Goal: Find specific page/section: Find specific page/section

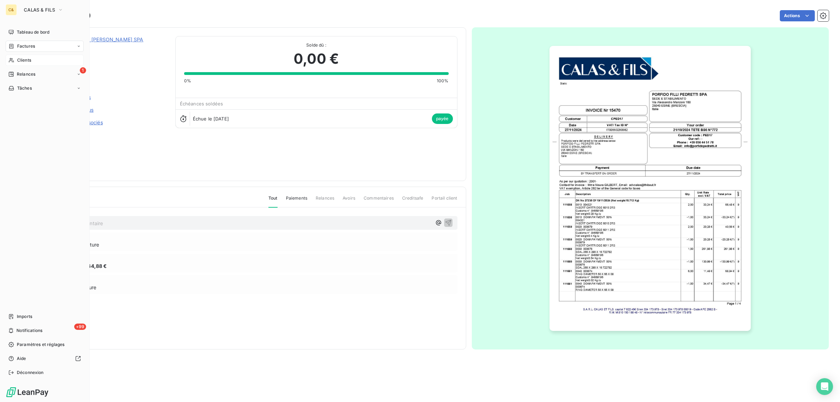
click at [33, 58] on div "Clients" at bounding box center [45, 60] width 78 height 11
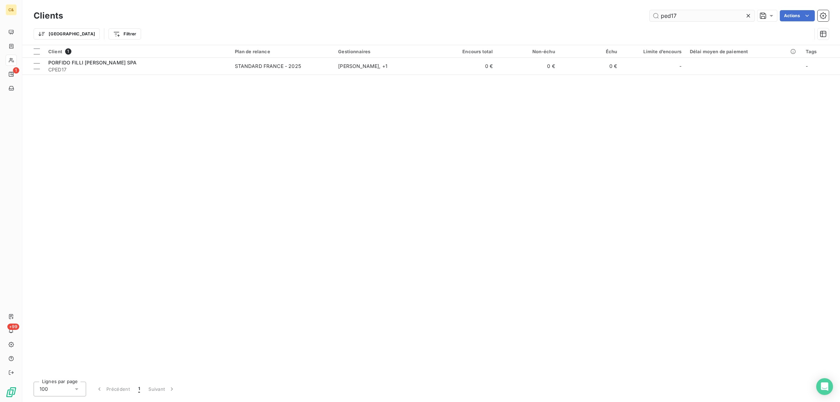
drag, startPoint x: 686, startPoint y: 14, endPoint x: 653, endPoint y: 15, distance: 32.6
click at [653, 15] on input "ped17" at bounding box center [701, 15] width 105 height 11
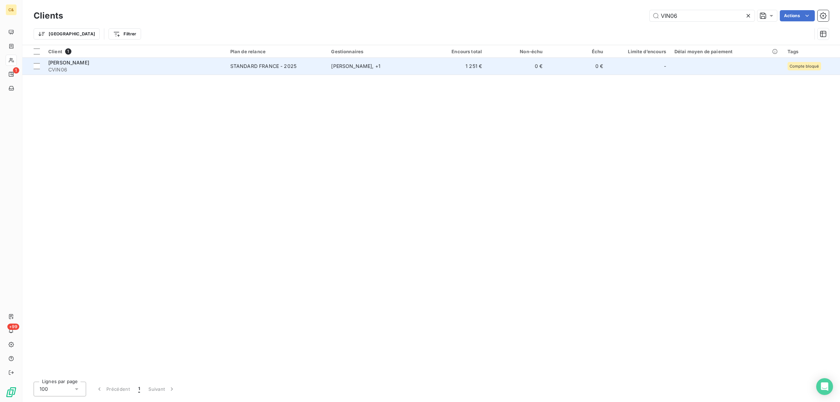
type input "VIN06"
click at [154, 65] on div "[PERSON_NAME]" at bounding box center [135, 62] width 174 height 7
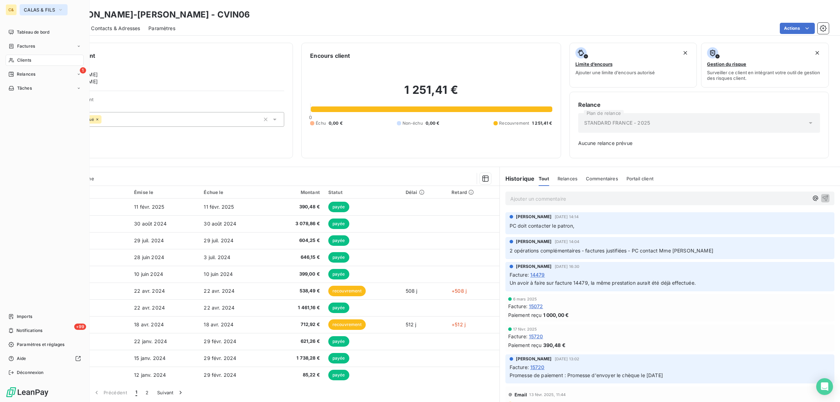
click at [32, 10] on span "CALAS & FILS" at bounding box center [39, 10] width 31 height 6
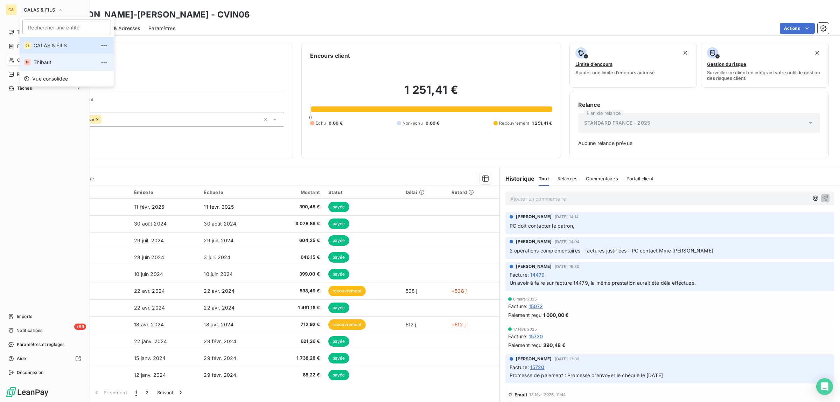
click at [43, 64] on span "Thibaut" at bounding box center [65, 62] width 62 height 7
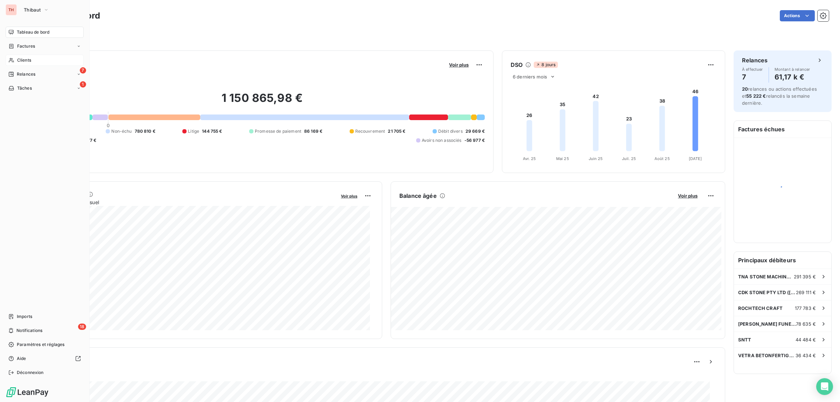
click at [25, 61] on span "Clients" at bounding box center [24, 60] width 14 height 6
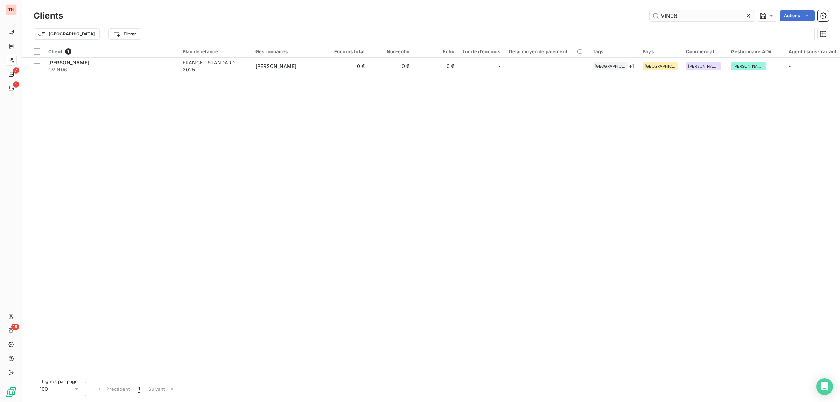
drag, startPoint x: 684, startPoint y: 16, endPoint x: 657, endPoint y: 14, distance: 27.3
click at [657, 14] on input "VIN06" at bounding box center [701, 15] width 105 height 11
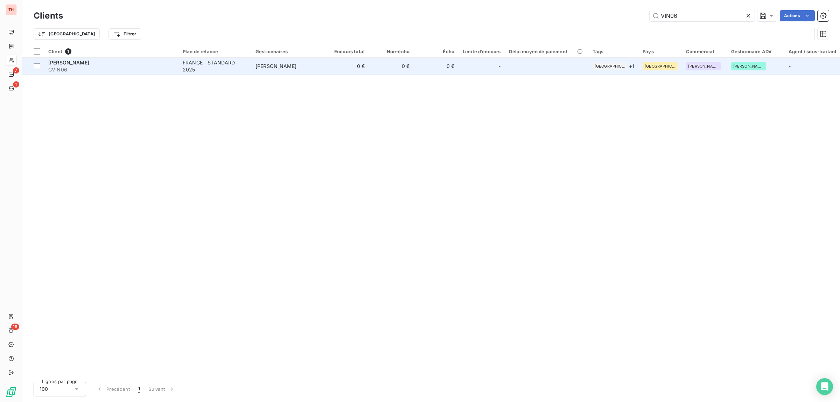
click at [233, 67] on div "FRANCE - STANDARD - 2025" at bounding box center [215, 66] width 64 height 14
